Goal: Transaction & Acquisition: Subscribe to service/newsletter

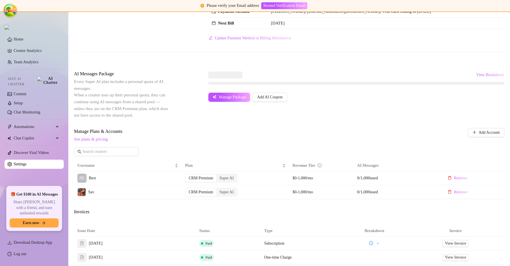
scroll to position [144, 0]
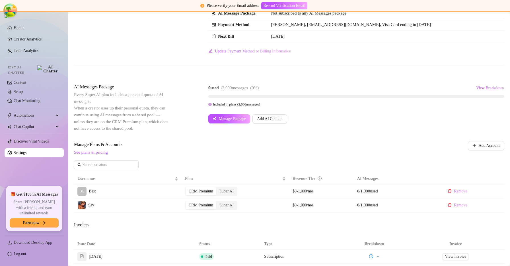
scroll to position [46, 0]
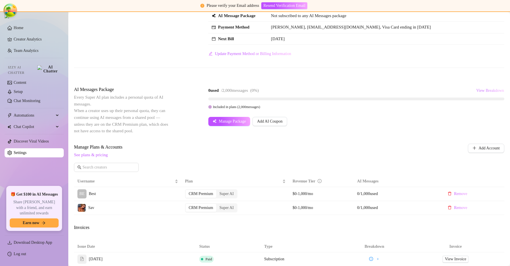
click at [487, 90] on span "View Breakdown" at bounding box center [490, 90] width 28 height 5
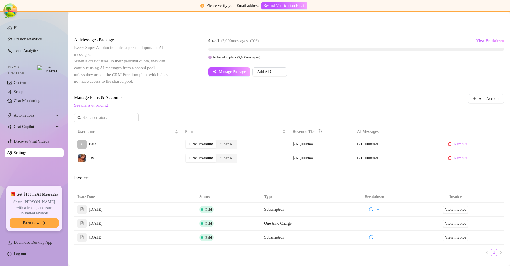
scroll to position [94, 0]
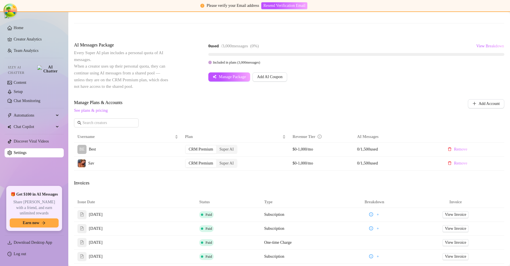
scroll to position [90, 0]
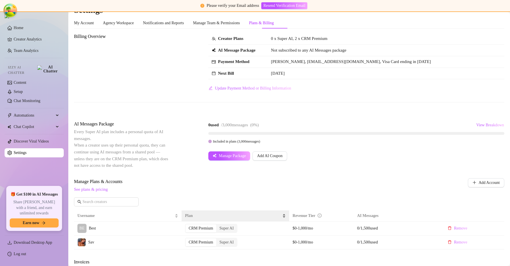
scroll to position [11, 0]
click at [225, 240] on div "Super AI" at bounding box center [226, 243] width 21 height 8
click at [218, 239] on input "Super AI" at bounding box center [218, 239] width 0 height 0
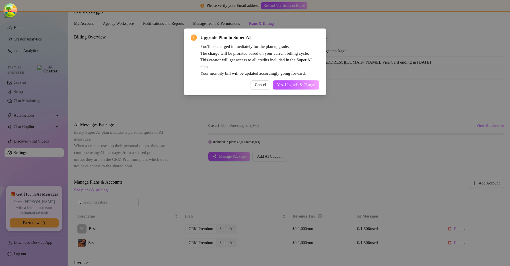
click at [301, 71] on span "You'll be charged immediately for the plan upgrade. The charge will be prorated…" at bounding box center [256, 59] width 112 height 31
click at [299, 87] on button "Yes, Upgrade & Charge" at bounding box center [296, 84] width 47 height 9
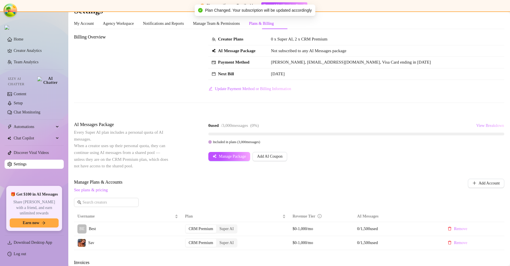
click at [485, 125] on span "View Breakdown" at bounding box center [490, 125] width 28 height 5
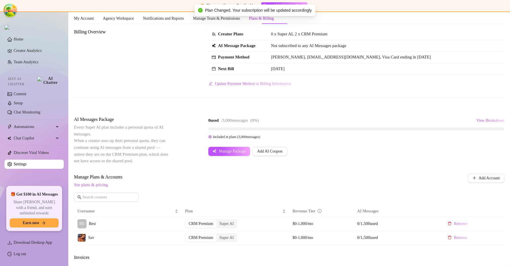
scroll to position [0, 0]
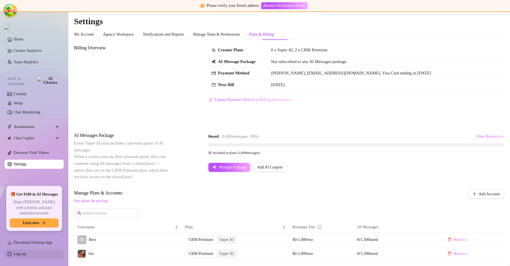
click at [26, 254] on link "Log out" at bounding box center [20, 253] width 13 height 4
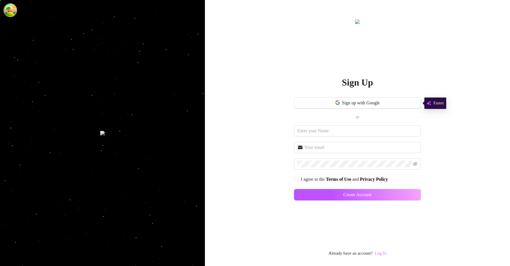
click at [382, 253] on link "Log In" at bounding box center [380, 253] width 11 height 5
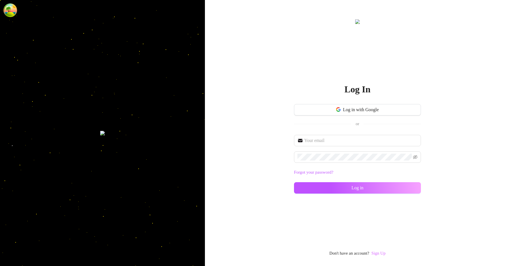
click at [379, 253] on link "Sign Up" at bounding box center [379, 253] width 14 height 5
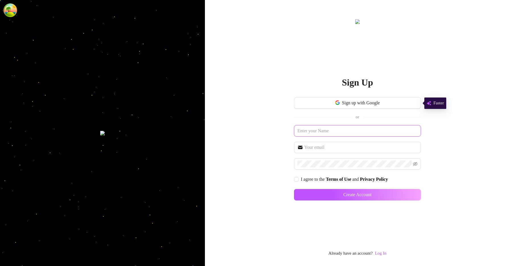
click at [337, 128] on input "text" at bounding box center [357, 130] width 127 height 11
type input "jhj"
type input "[EMAIL_ADDRESS][DOMAIN_NAME]"
click at [294, 189] on button "Create Account" at bounding box center [357, 194] width 127 height 11
click at [299, 175] on span "I agree to the Terms of Use and Privacy Policy" at bounding box center [345, 178] width 92 height 7
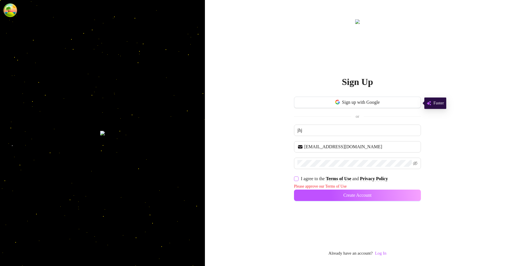
click at [298, 176] on input "I agree to the Terms of Use and Privacy Policy" at bounding box center [296, 178] width 4 height 4
checkbox input "true"
click at [324, 192] on button "Create Account" at bounding box center [357, 194] width 127 height 11
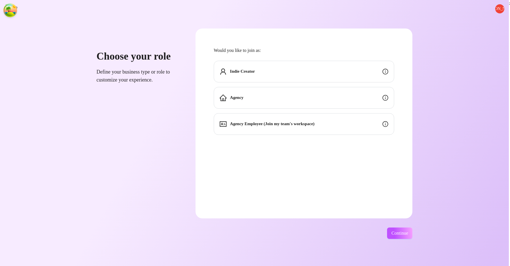
click at [316, 86] on div "Indie Creator Agency Agency Employee (Join my team's workspace)" at bounding box center [304, 98] width 181 height 74
click at [329, 75] on div "Indie Creator" at bounding box center [304, 72] width 181 height 22
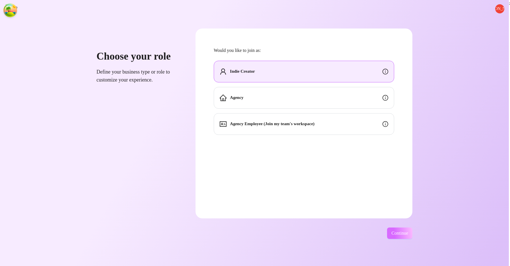
click at [408, 234] on span "Continue" at bounding box center [400, 232] width 17 height 5
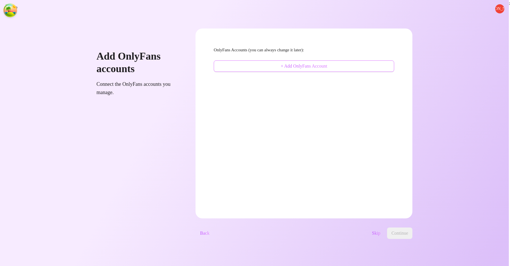
click at [323, 66] on span "+ Add OnlyFans Account" at bounding box center [304, 66] width 46 height 5
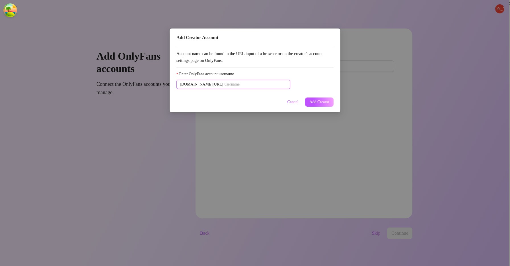
click at [274, 85] on input "Enter OnlyFans account username" at bounding box center [255, 84] width 63 height 6
paste input "u21892667nice"
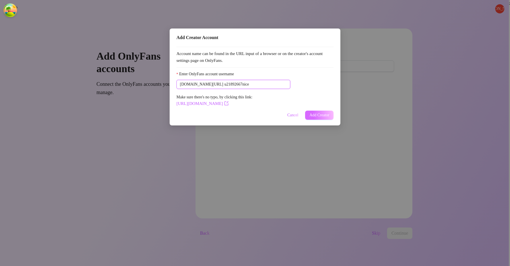
type input "u21892667nice"
click at [333, 115] on button "Add Creator" at bounding box center [319, 114] width 28 height 9
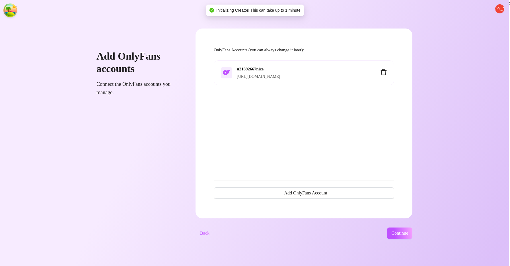
click at [403, 232] on span "Continue" at bounding box center [400, 232] width 17 height 5
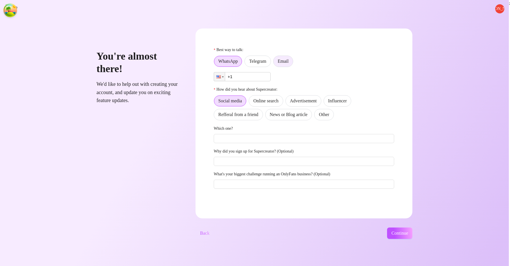
click at [293, 58] on label "Email" at bounding box center [283, 61] width 20 height 11
click at [275, 63] on input "Email" at bounding box center [275, 63] width 0 height 0
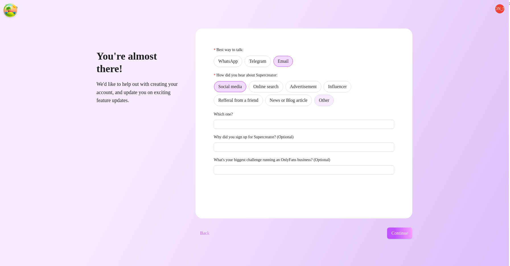
click at [329, 98] on span "Other" at bounding box center [324, 100] width 10 height 5
click at [316, 102] on input "Other" at bounding box center [316, 102] width 0 height 0
click at [408, 232] on span "Continue" at bounding box center [400, 232] width 17 height 5
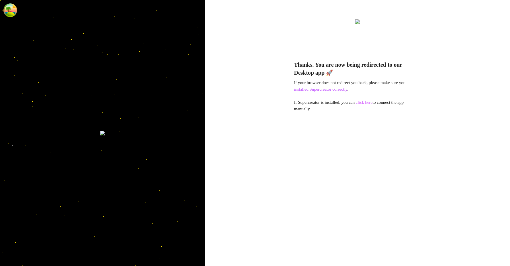
click at [368, 101] on link "click here" at bounding box center [364, 102] width 17 height 5
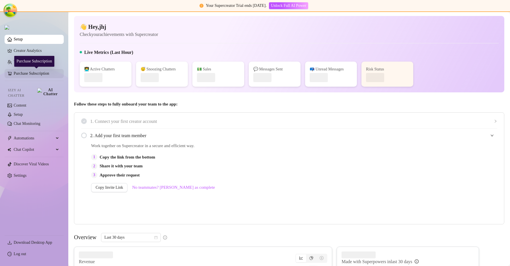
click at [56, 75] on link "Purchase Subscription" at bounding box center [37, 73] width 46 height 9
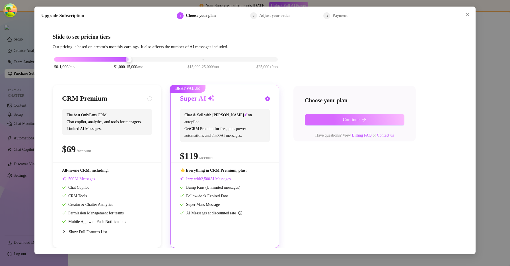
click at [336, 121] on button "Continue" at bounding box center [355, 119] width 100 height 11
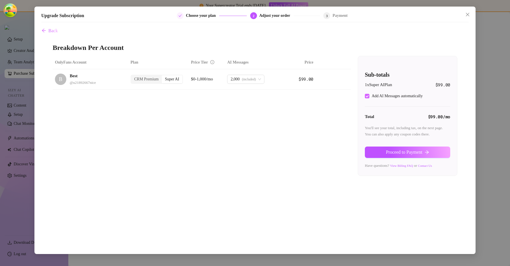
click at [367, 96] on input "Add AI Messages automatically" at bounding box center [367, 96] width 5 height 5
checkbox input "false"
click at [428, 152] on icon "arrow-right" at bounding box center [427, 152] width 4 height 4
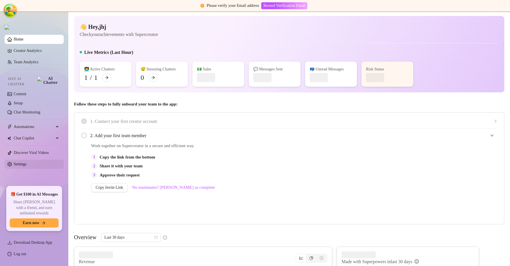
click at [26, 162] on link "Settings" at bounding box center [20, 164] width 13 height 4
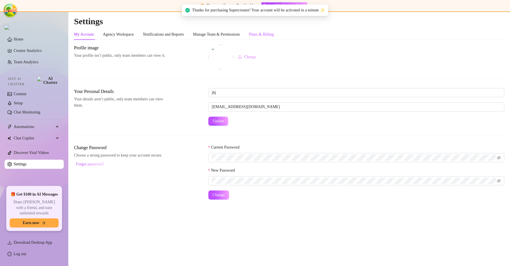
click at [266, 31] on div "Plans & Billing" at bounding box center [261, 34] width 25 height 6
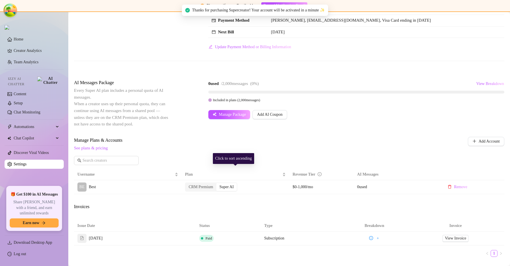
scroll to position [45, 0]
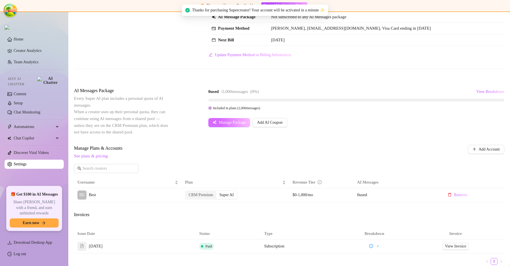
click at [237, 120] on span "Manage Package" at bounding box center [232, 122] width 27 height 5
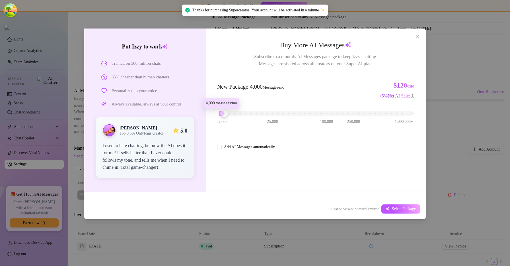
click at [226, 113] on div "2,000 25,000 100,000 250,000 1,000,000+" at bounding box center [316, 110] width 194 height 3
click at [405, 205] on button "Select Package" at bounding box center [401, 208] width 39 height 9
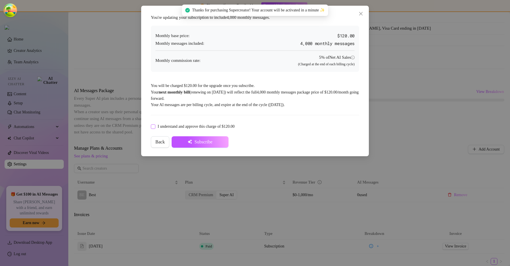
click at [198, 128] on span "I understand and approve this charge of $120.00" at bounding box center [195, 126] width 81 height 6
click at [155, 128] on input "I understand and approve this charge of $120.00" at bounding box center [153, 126] width 4 height 4
checkbox input "true"
click at [200, 135] on form "I understand and approve this charge of $120.00 Back Subscribe" at bounding box center [255, 135] width 208 height 26
click at [204, 141] on span "Subscribe" at bounding box center [203, 141] width 18 height 5
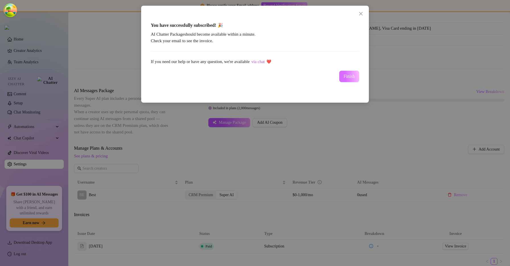
click at [344, 79] on button "Finish" at bounding box center [349, 76] width 20 height 11
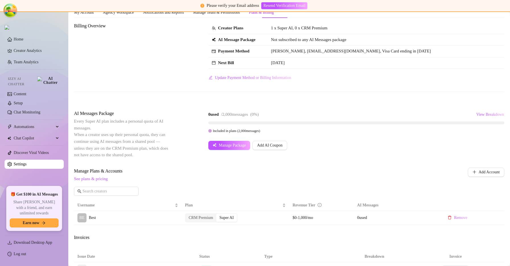
scroll to position [15, 0]
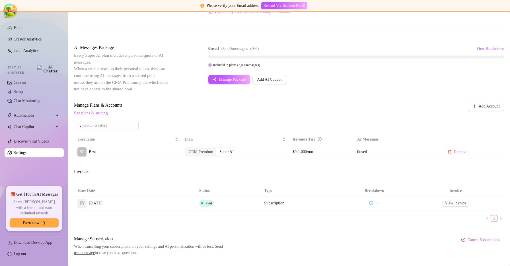
scroll to position [102, 0]
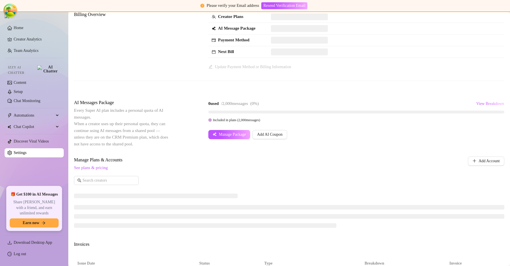
scroll to position [36, 0]
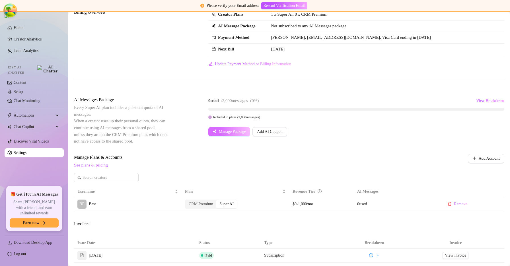
click at [240, 133] on span "Manage Package" at bounding box center [232, 131] width 27 height 5
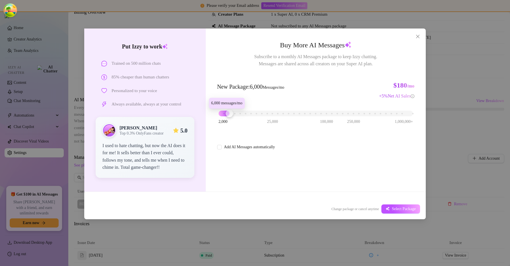
click at [228, 113] on div "2,000 25,000 100,000 250,000 1,000,000+" at bounding box center [316, 110] width 194 height 3
click at [397, 209] on span "Select Package" at bounding box center [404, 208] width 24 height 5
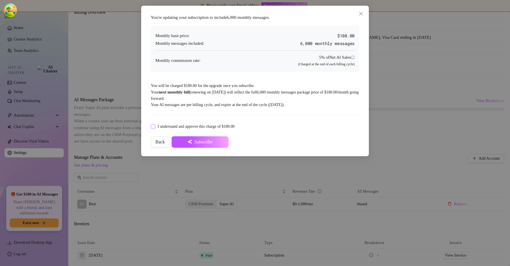
click at [180, 126] on span "I understand and approve this charge of $180.00" at bounding box center [195, 126] width 81 height 6
click at [155, 126] on input "I understand and approve this charge of $180.00" at bounding box center [153, 126] width 4 height 4
checkbox input "true"
click at [198, 140] on span "Subscribe" at bounding box center [203, 141] width 18 height 5
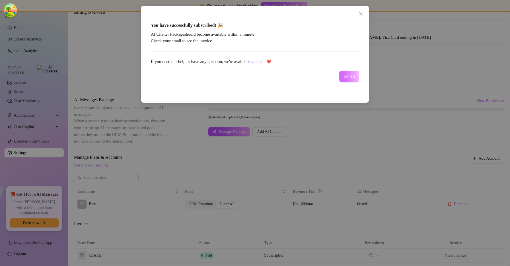
click at [355, 80] on button "Finish" at bounding box center [349, 76] width 20 height 11
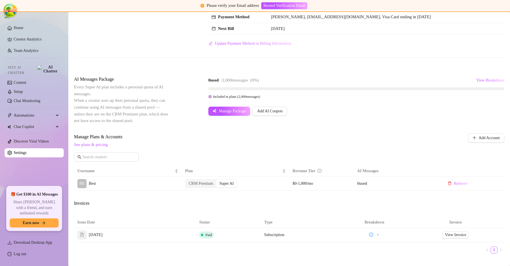
scroll to position [52, 0]
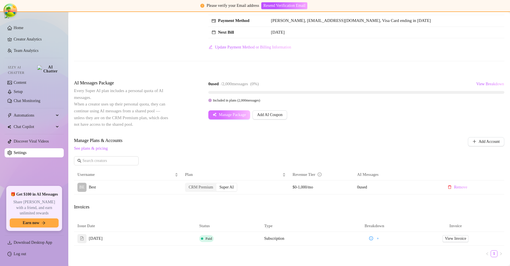
click at [221, 114] on span "Manage Package" at bounding box center [232, 114] width 27 height 5
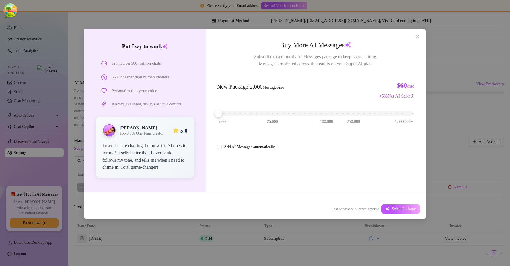
click at [227, 113] on div "2,000 25,000 100,000 250,000 1,000,000+" at bounding box center [316, 110] width 194 height 3
click at [402, 209] on span "Select Package" at bounding box center [404, 208] width 24 height 5
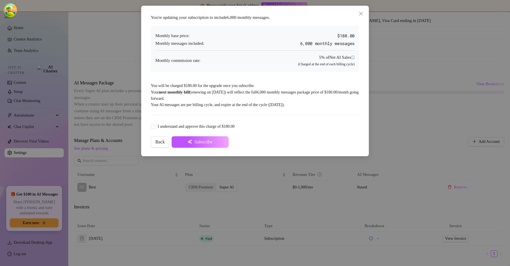
click at [201, 122] on div "You're updating your subscription to include 6,000 monthly messages . Monthly b…" at bounding box center [255, 80] width 214 height 139
click at [201, 126] on span "I understand and approve this charge of $180.00" at bounding box center [195, 126] width 81 height 6
click at [155, 126] on input "I understand and approve this charge of $180.00" at bounding box center [153, 126] width 4 height 4
checkbox input "true"
click at [202, 140] on span "Subscribe" at bounding box center [203, 141] width 18 height 5
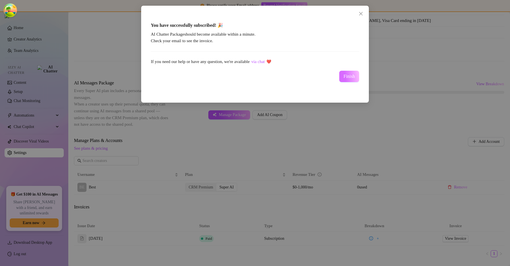
click at [348, 76] on span "Finish" at bounding box center [349, 76] width 11 height 5
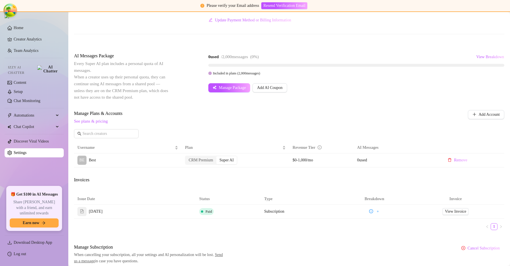
scroll to position [79, 0]
